Goal: Check status: Check status

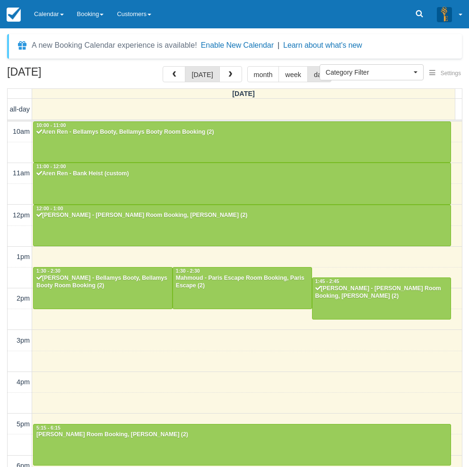
select select
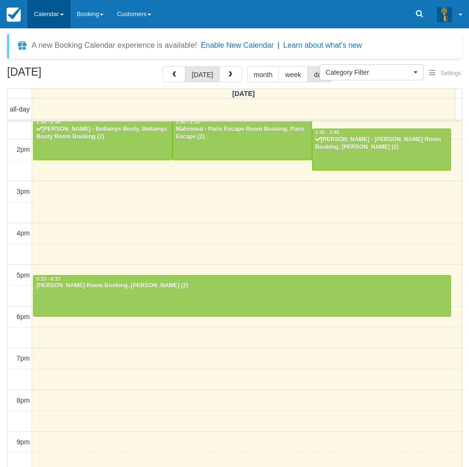
click at [48, 0] on link "Calendar" at bounding box center [48, 14] width 43 height 28
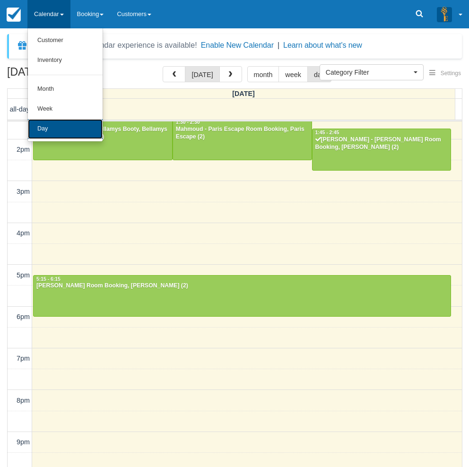
click at [56, 130] on link "Day" at bounding box center [65, 129] width 75 height 20
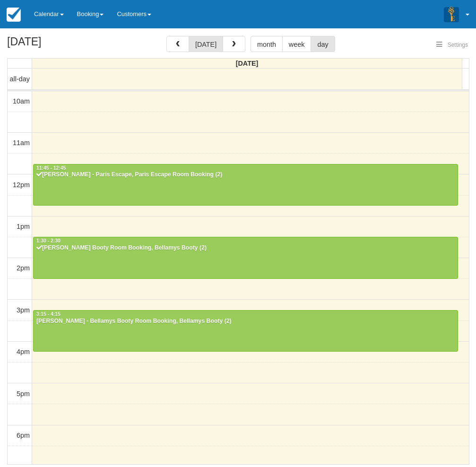
select select
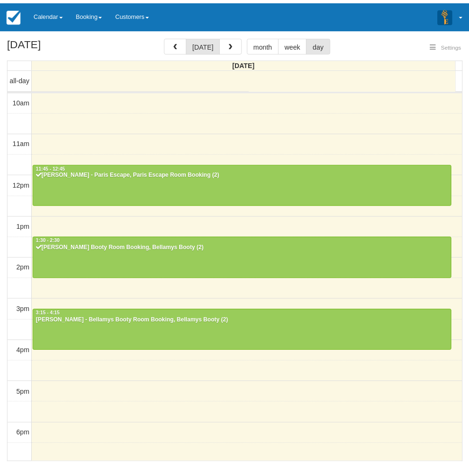
scroll to position [126, 0]
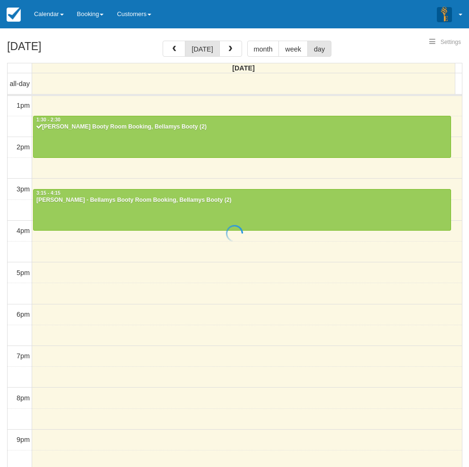
select select
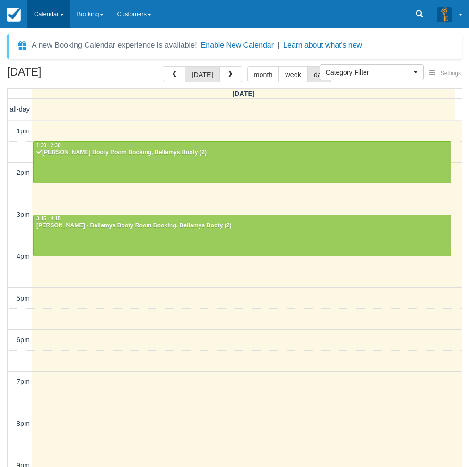
click at [56, 18] on link "Calendar" at bounding box center [48, 14] width 43 height 28
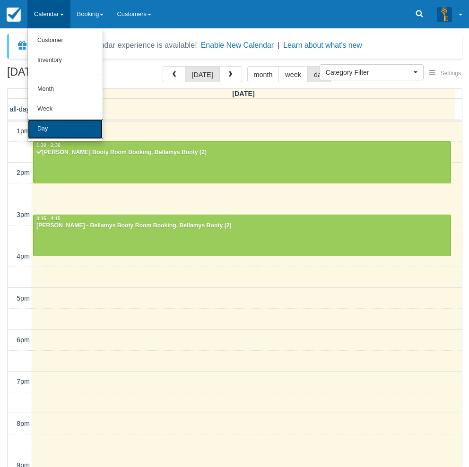
click at [53, 125] on link "Day" at bounding box center [65, 129] width 75 height 20
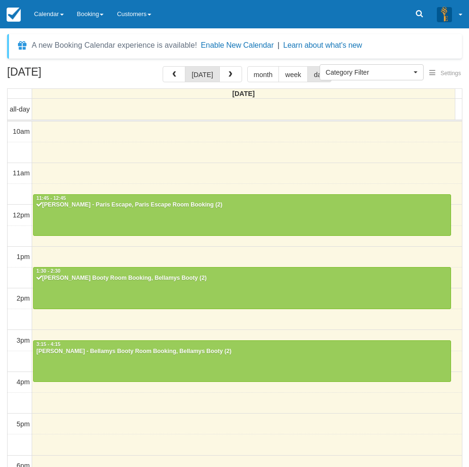
select select
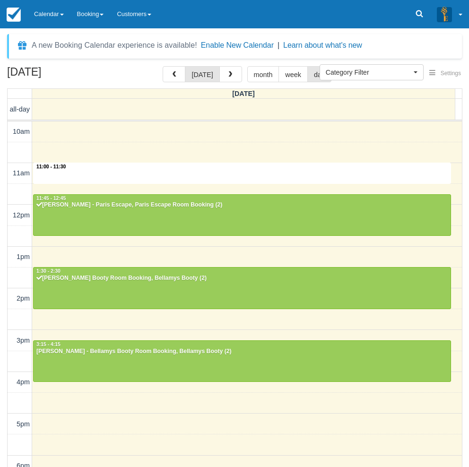
click at [132, 172] on div "10am 11am 12pm 1pm 2pm 3pm 4pm 5pm 6pm 7pm 8pm 9pm 10pm 11:00 - 11:30 11:45 - 1…" at bounding box center [235, 383] width 454 height 522
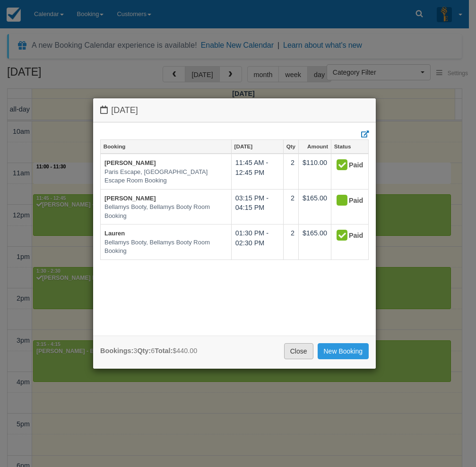
click at [295, 349] on link "Close" at bounding box center [298, 351] width 29 height 16
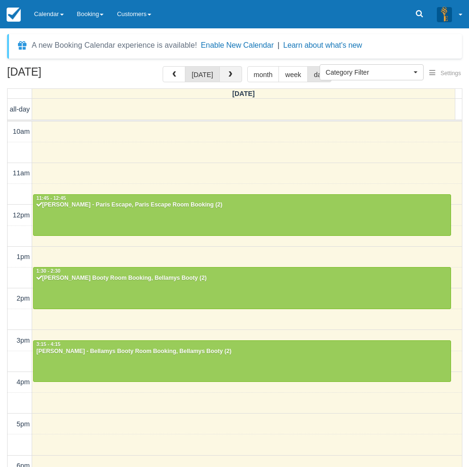
click at [227, 76] on span "button" at bounding box center [230, 74] width 7 height 7
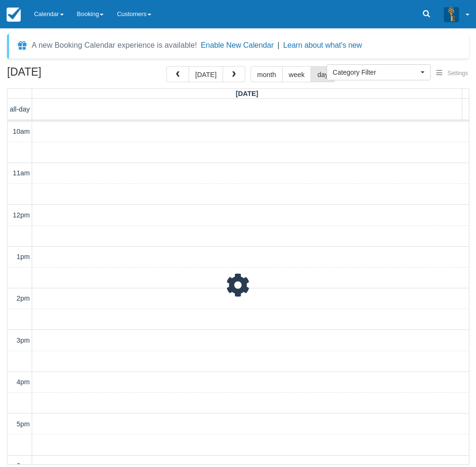
scroll to position [167, 0]
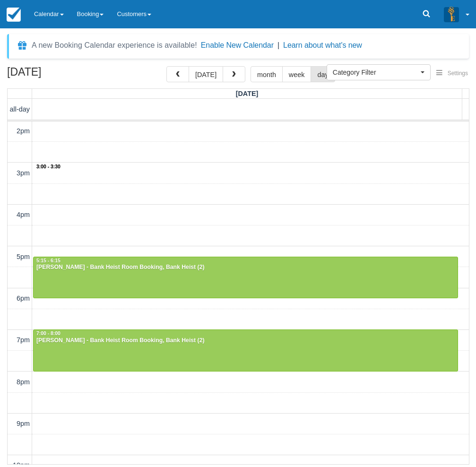
click at [135, 172] on div "10am 11am 12pm 1pm 2pm 3pm 4pm 5pm 6pm 7pm 8pm 9pm 10pm 3:00 - 3:30 10:00 - 11:…" at bounding box center [239, 215] width 462 height 522
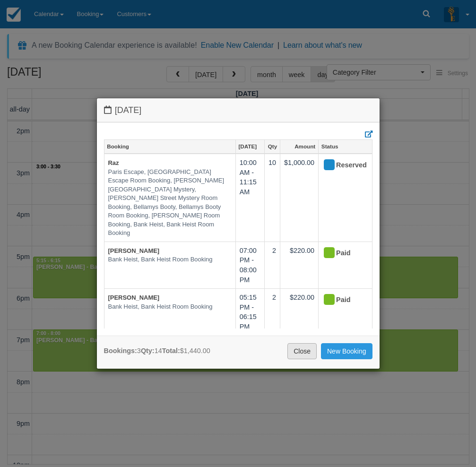
drag, startPoint x: 303, startPoint y: 354, endPoint x: 304, endPoint y: 325, distance: 29.4
click at [303, 354] on link "Close" at bounding box center [302, 351] width 29 height 16
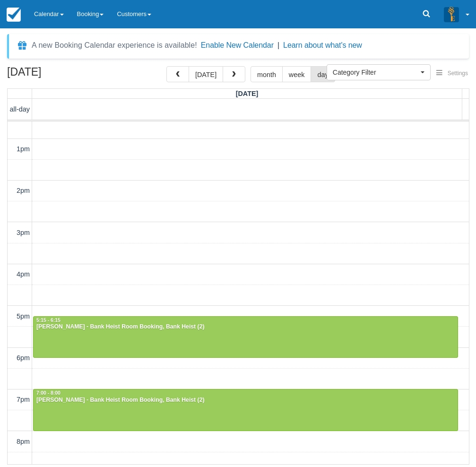
scroll to position [0, 0]
